Goal: Check status: Check status

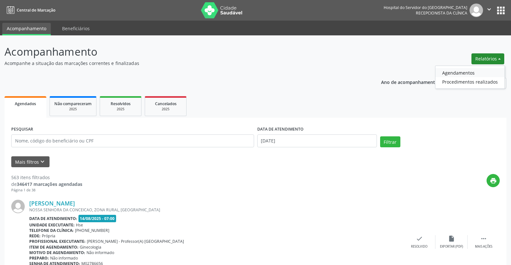
click at [460, 70] on link "Agendamentos" at bounding box center [470, 72] width 69 height 9
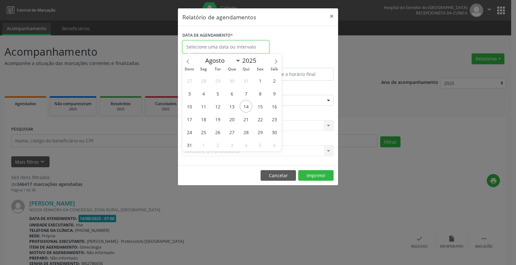
click at [210, 41] on input "text" at bounding box center [225, 47] width 87 height 13
click at [248, 105] on span "14" at bounding box center [246, 106] width 13 height 13
type input "[DATE]"
click at [245, 105] on span "14" at bounding box center [246, 106] width 13 height 13
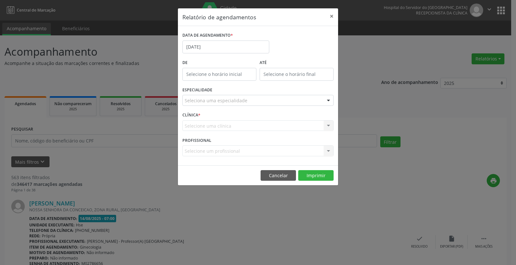
type input "12:00"
click at [216, 72] on input "12:00" at bounding box center [219, 74] width 74 height 13
click at [198, 86] on input "12" at bounding box center [206, 88] width 49 height 13
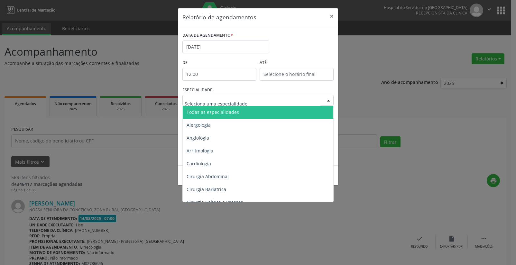
click at [196, 113] on span "Todas as especialidades" at bounding box center [213, 112] width 52 height 6
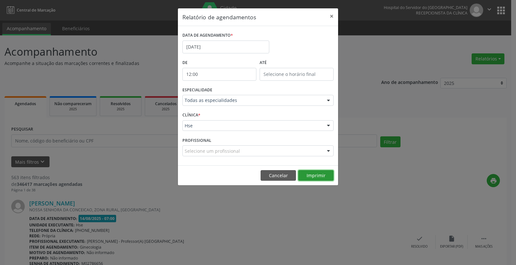
click at [315, 175] on button "Imprimir" at bounding box center [315, 175] width 35 height 11
click at [331, 14] on button "×" at bounding box center [331, 16] width 13 height 16
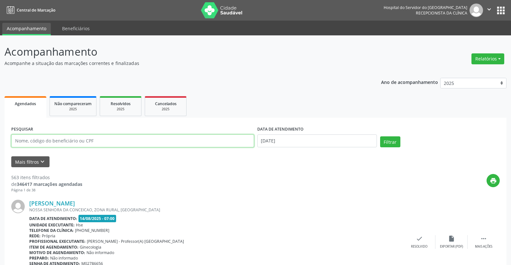
click at [89, 142] on input "text" at bounding box center [132, 141] width 243 height 13
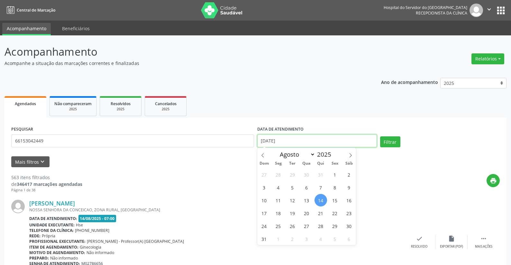
drag, startPoint x: 284, startPoint y: 135, endPoint x: 255, endPoint y: 140, distance: 28.7
click at [255, 140] on div "PESQUISAR 66153042449 DATA DE ATENDIMENTO [DATE] Filtrar" at bounding box center [256, 138] width 492 height 27
click at [386, 141] on button "Filtrar" at bounding box center [390, 141] width 20 height 11
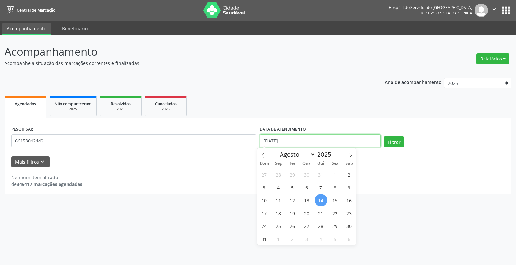
drag, startPoint x: 285, startPoint y: 139, endPoint x: 247, endPoint y: 139, distance: 37.7
click at [247, 139] on div "PESQUISAR 66153042449 DATA DE ATENDIMENTO [DATE] Filtrar" at bounding box center [258, 138] width 497 height 27
click at [394, 139] on button "Filtrar" at bounding box center [394, 141] width 20 height 11
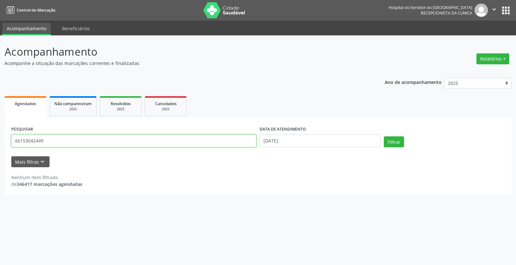
click at [47, 142] on input "66153042449" at bounding box center [133, 141] width 245 height 13
type input "6"
type input "[PERSON_NAME]"
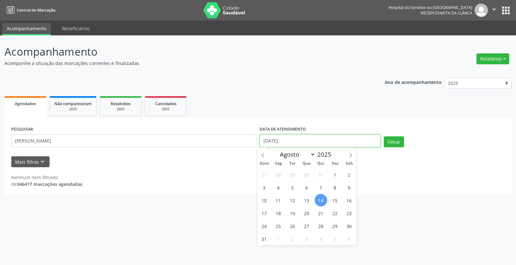
drag, startPoint x: 289, startPoint y: 140, endPoint x: 246, endPoint y: 139, distance: 42.8
click at [246, 139] on div "PESQUISAR [PERSON_NAME] DATA DE ATENDIMENTO [DATE] Filtrar" at bounding box center [258, 138] width 497 height 27
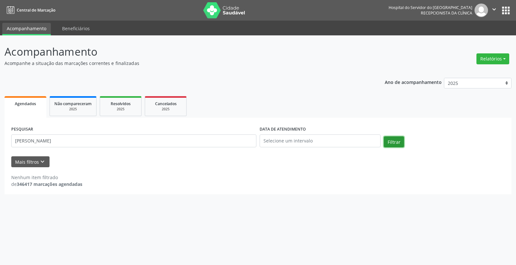
click at [393, 142] on button "Filtrar" at bounding box center [394, 141] width 20 height 11
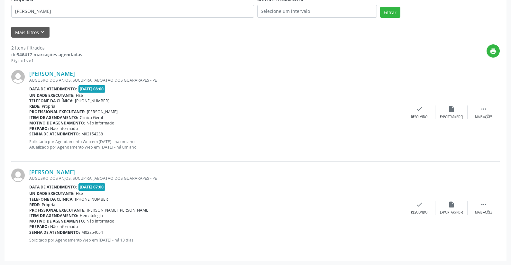
scroll to position [130, 0]
